Goal: Task Accomplishment & Management: Use online tool/utility

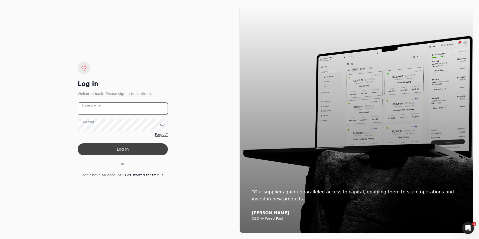
type email "[PERSON_NAME][EMAIL_ADDRESS][PERSON_NAME][DOMAIN_NAME]"
click at [130, 148] on button "Log in" at bounding box center [123, 149] width 90 height 12
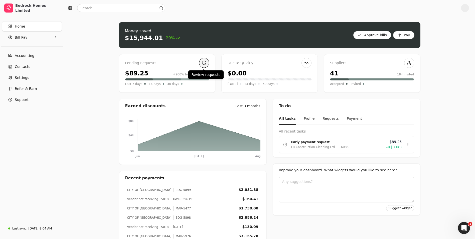
click at [202, 64] on link at bounding box center [204, 63] width 10 height 10
